Goal: Information Seeking & Learning: Compare options

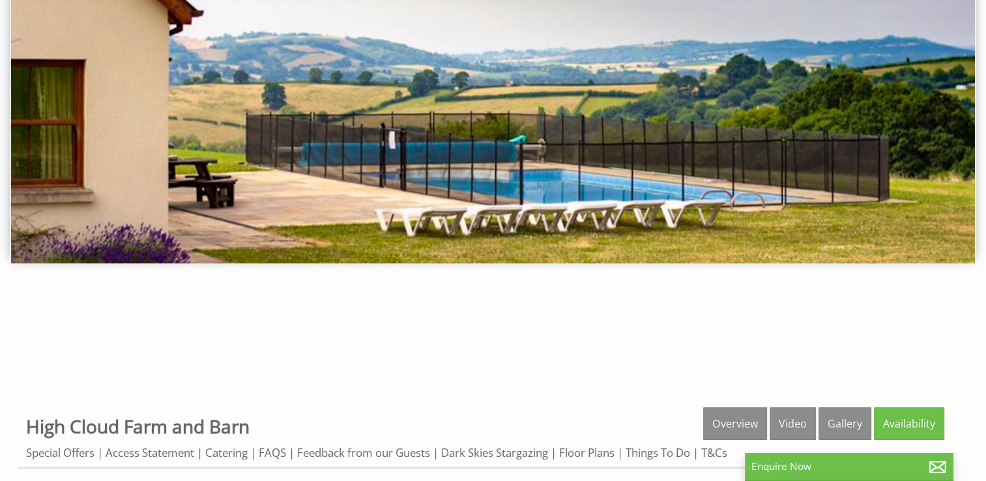
scroll to position [196, 0]
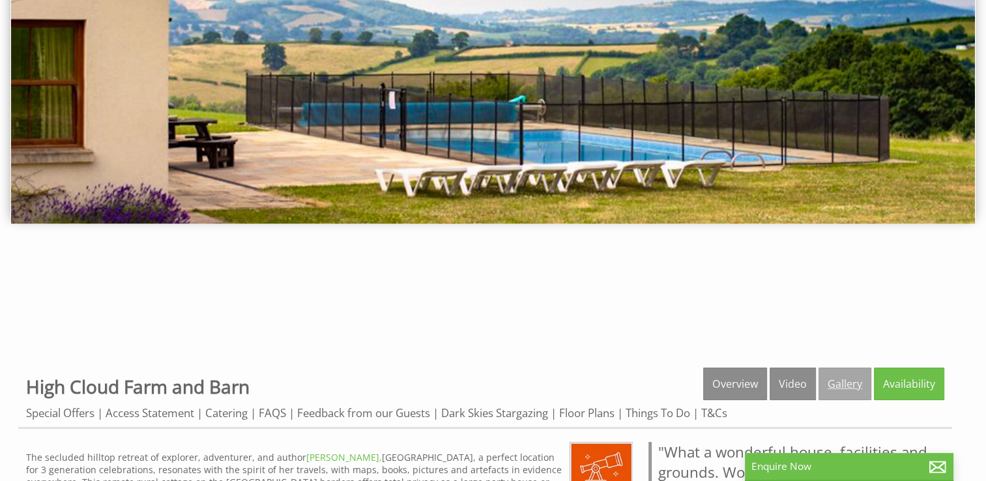
click at [835, 387] on link "Gallery" at bounding box center [845, 384] width 53 height 33
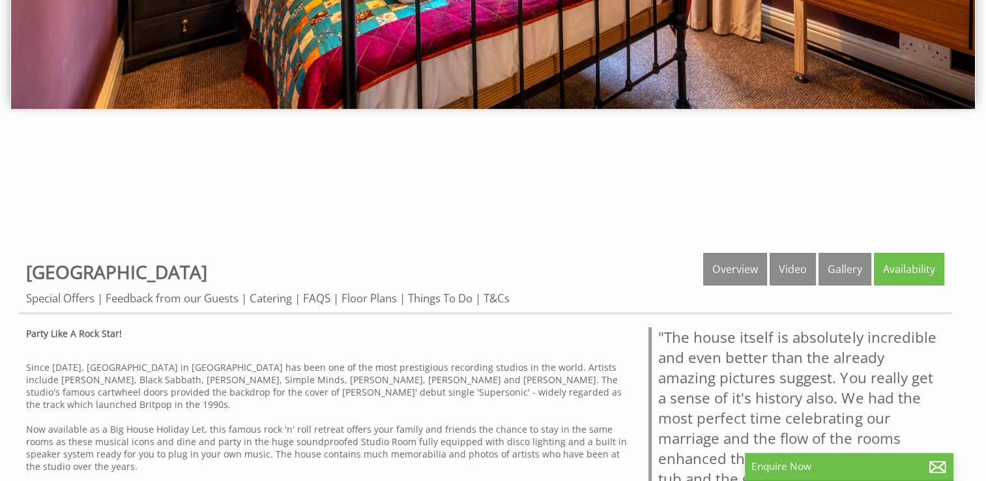
scroll to position [391, 0]
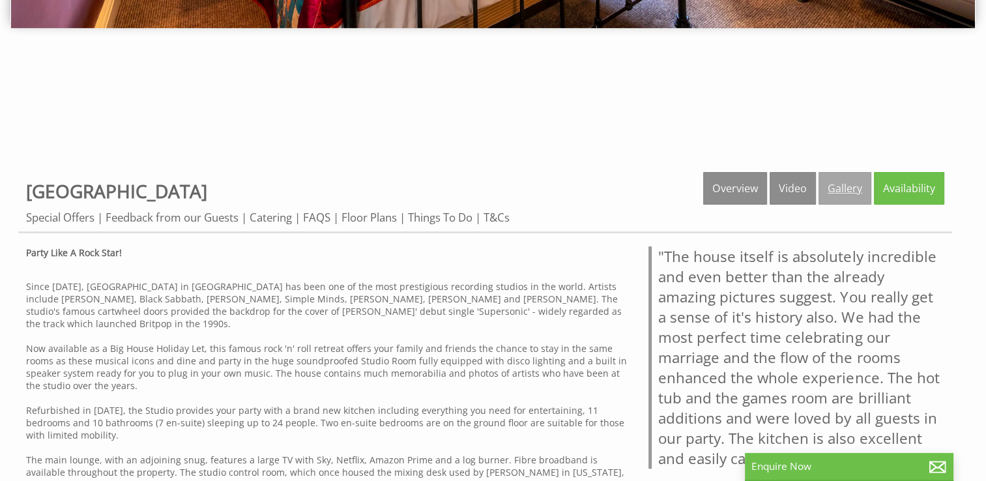
click at [841, 186] on link "Gallery" at bounding box center [845, 188] width 53 height 33
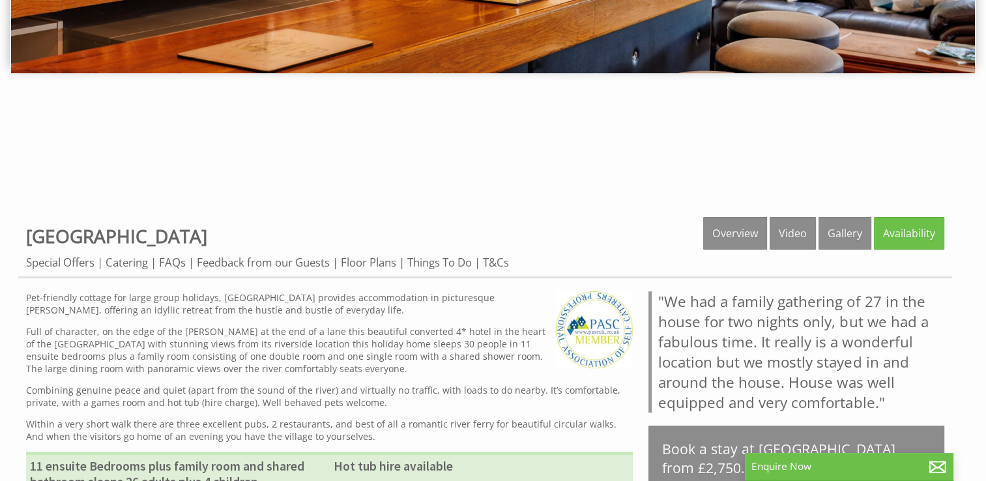
scroll to position [276, 0]
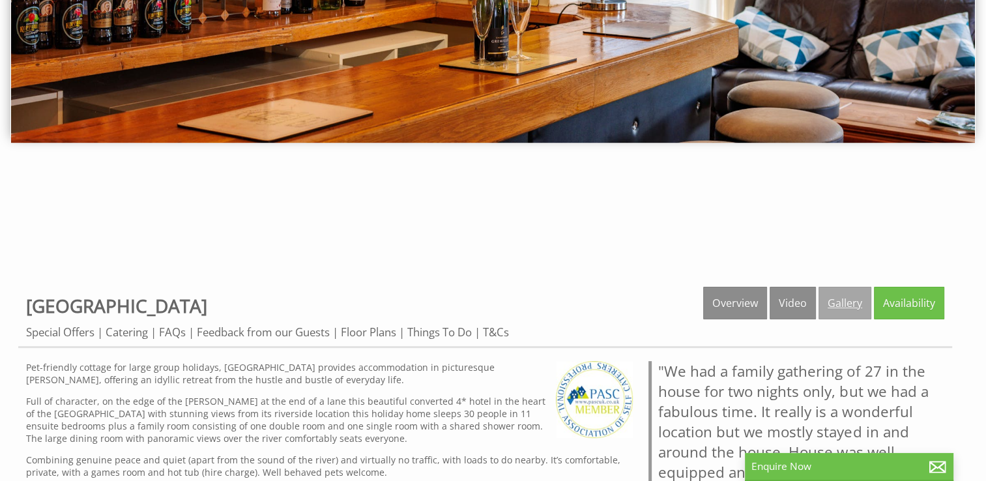
click at [836, 303] on link "Gallery" at bounding box center [845, 303] width 53 height 33
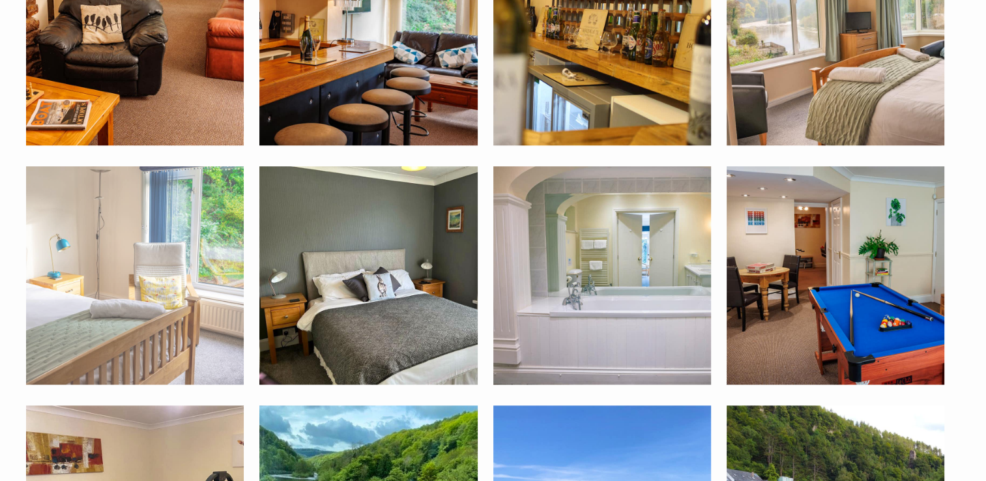
scroll to position [1108, 0]
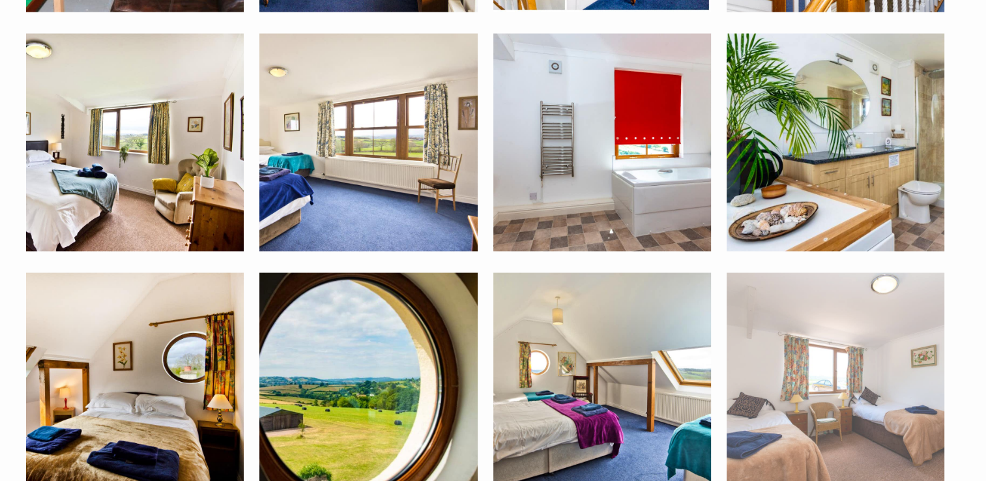
scroll to position [2346, 0]
